Goal: Transaction & Acquisition: Purchase product/service

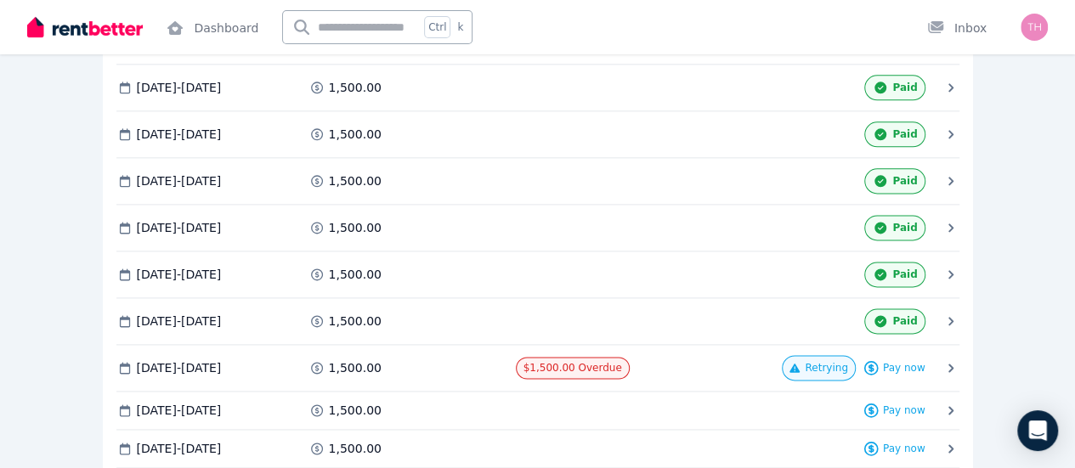
scroll to position [1105, 0]
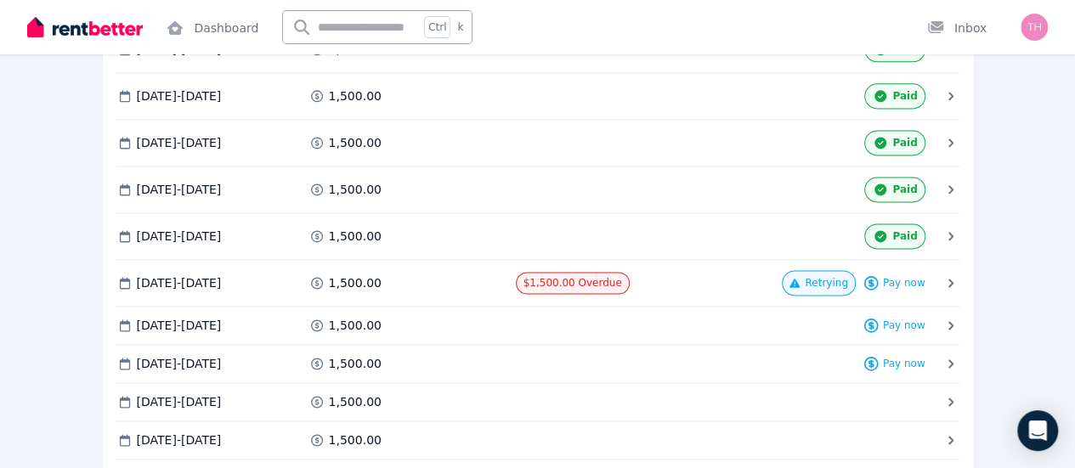
click at [0, 0] on span "Pay now" at bounding box center [0, 0] width 0 height 0
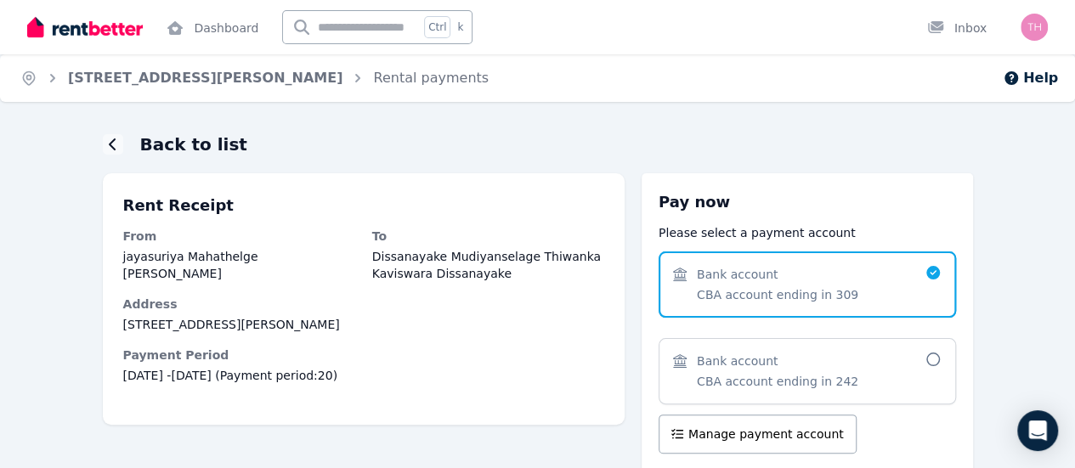
scroll to position [151, 0]
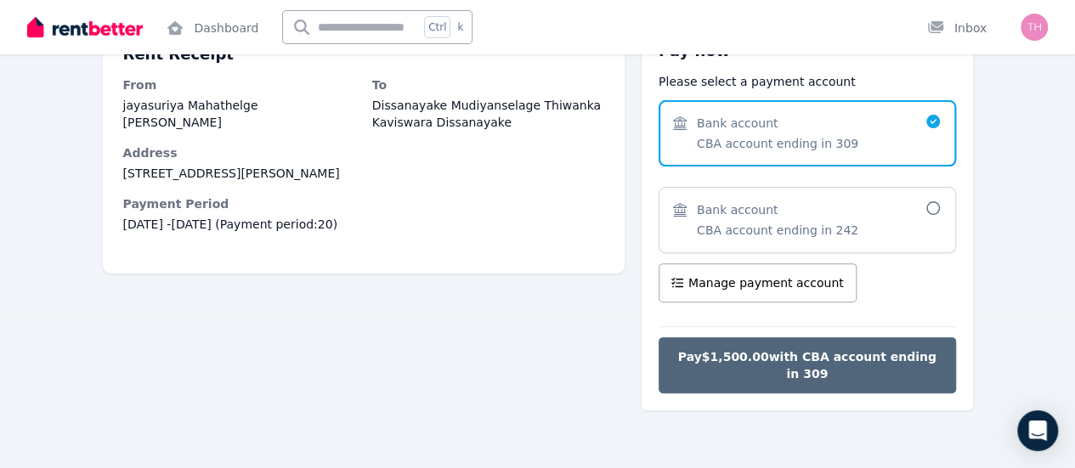
click at [850, 350] on span "Pay $1,500.00 with CBA account ending in 309" at bounding box center [808, 366] width 262 height 34
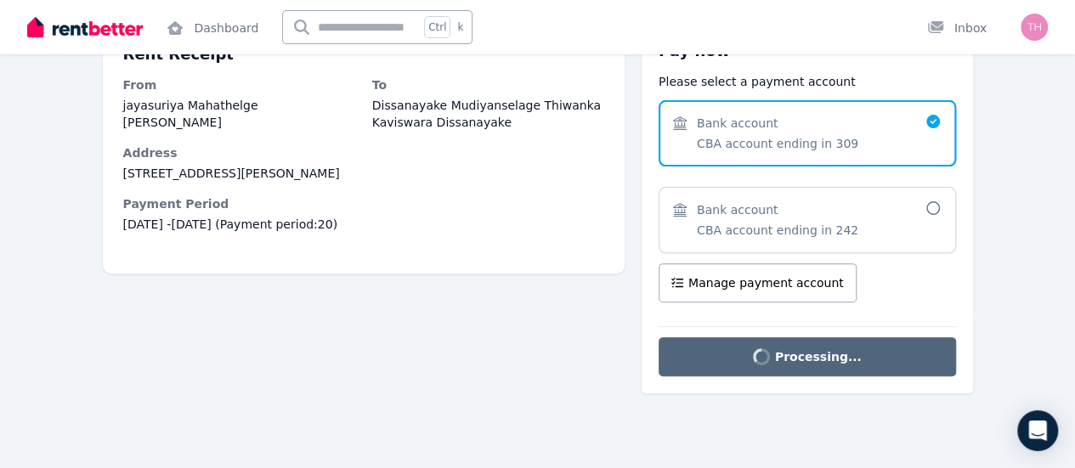
scroll to position [17, 0]
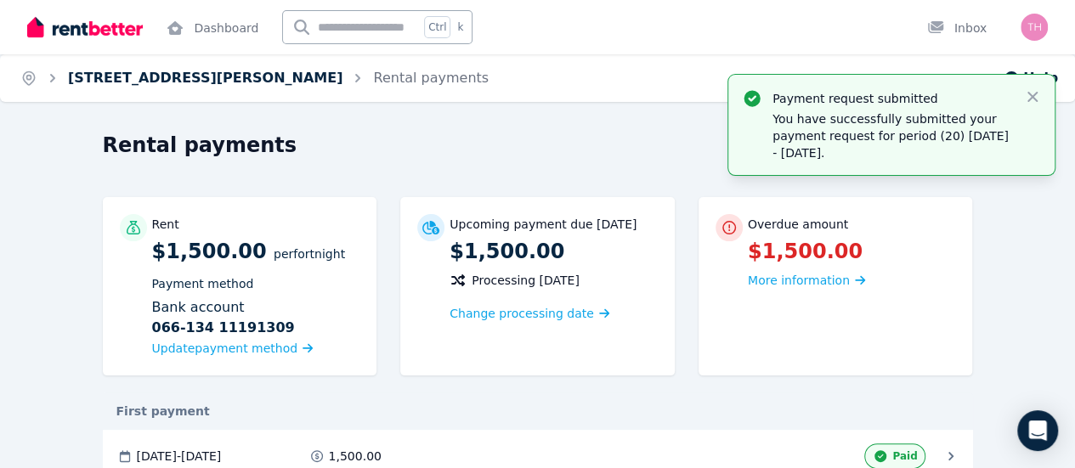
click at [126, 73] on link "[STREET_ADDRESS][PERSON_NAME]" at bounding box center [205, 78] width 275 height 16
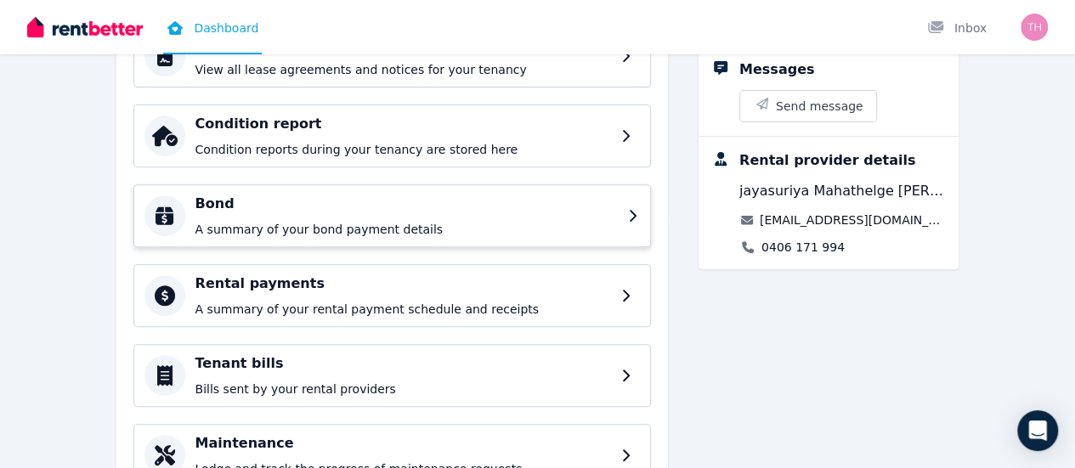
scroll to position [162, 0]
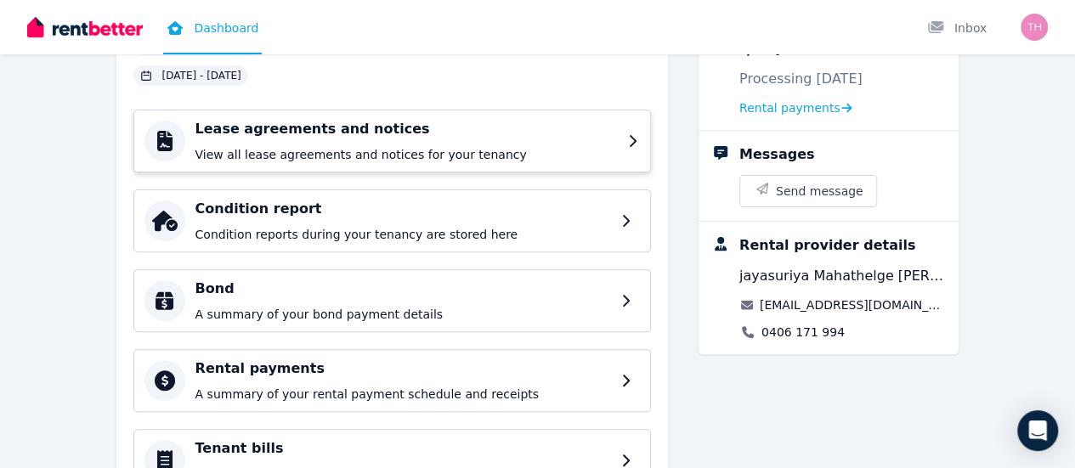
click at [214, 134] on h4 "Lease agreements and notices" at bounding box center [407, 129] width 422 height 20
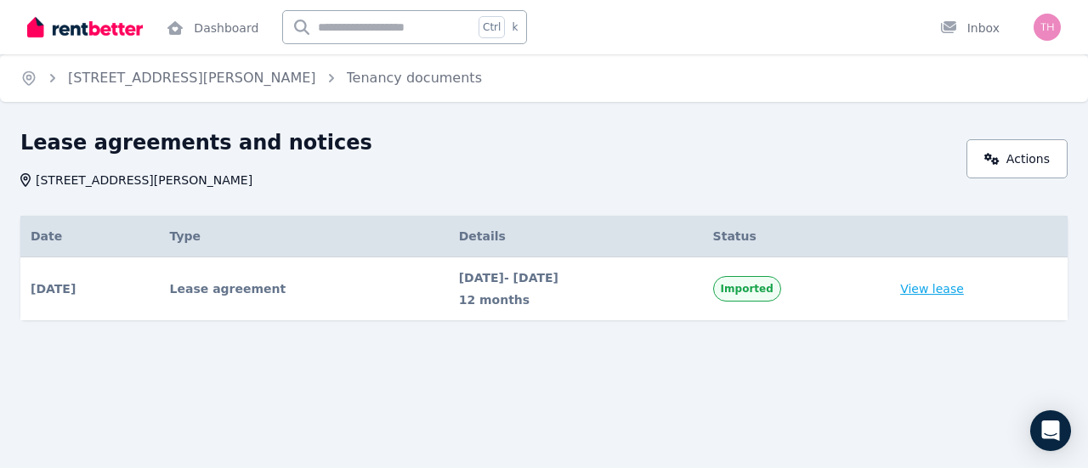
click at [935, 290] on link "View lease" at bounding box center [932, 289] width 64 height 17
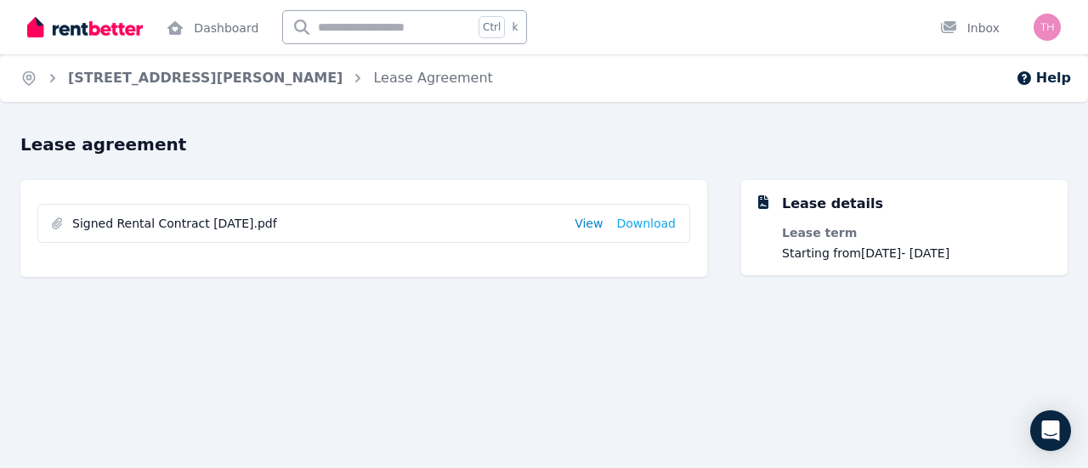
click at [602, 224] on link "View" at bounding box center [589, 223] width 28 height 17
